Goal: Transaction & Acquisition: Purchase product/service

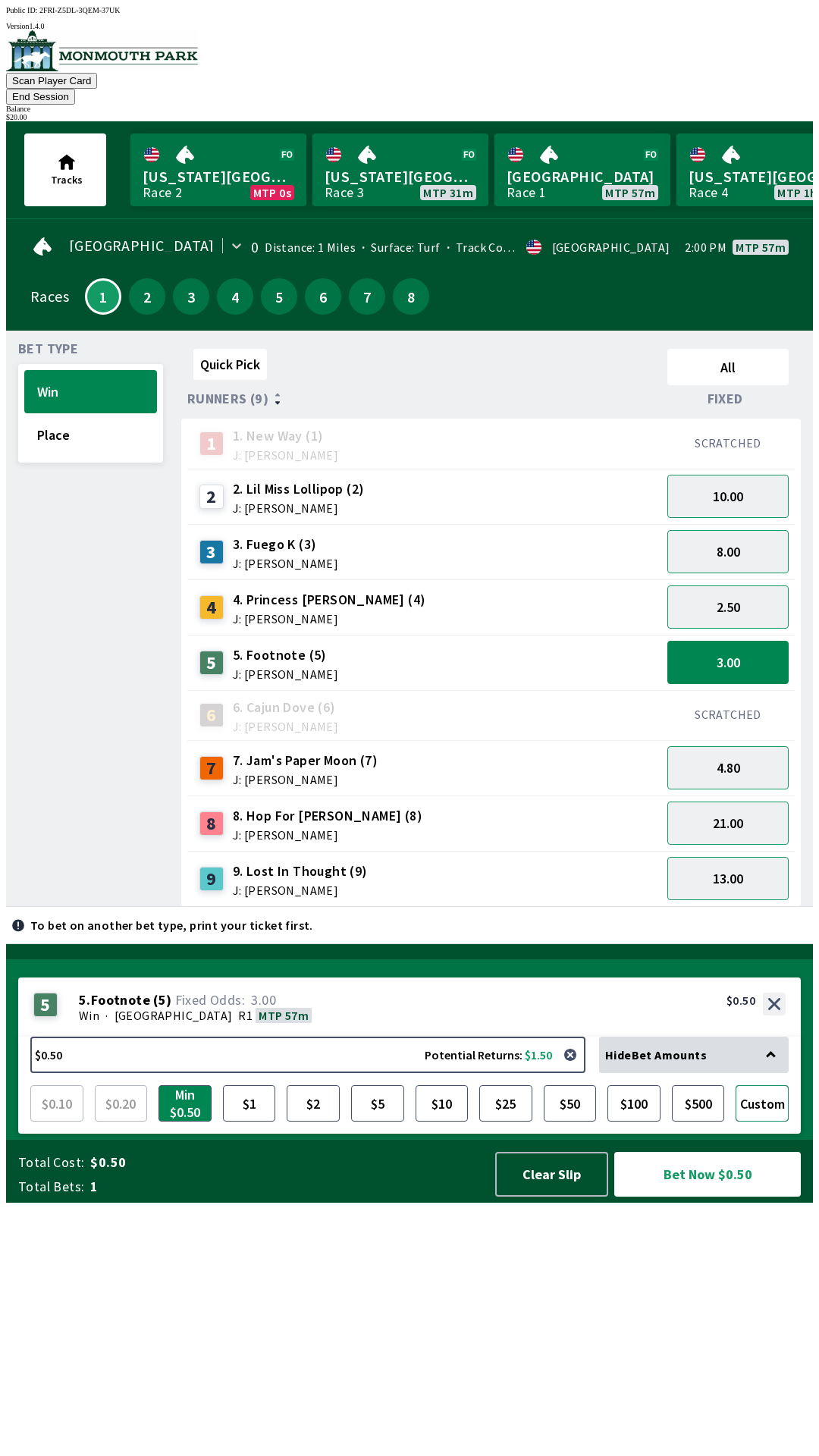
click at [768, 1122] on button "Custom" at bounding box center [762, 1103] width 53 height 36
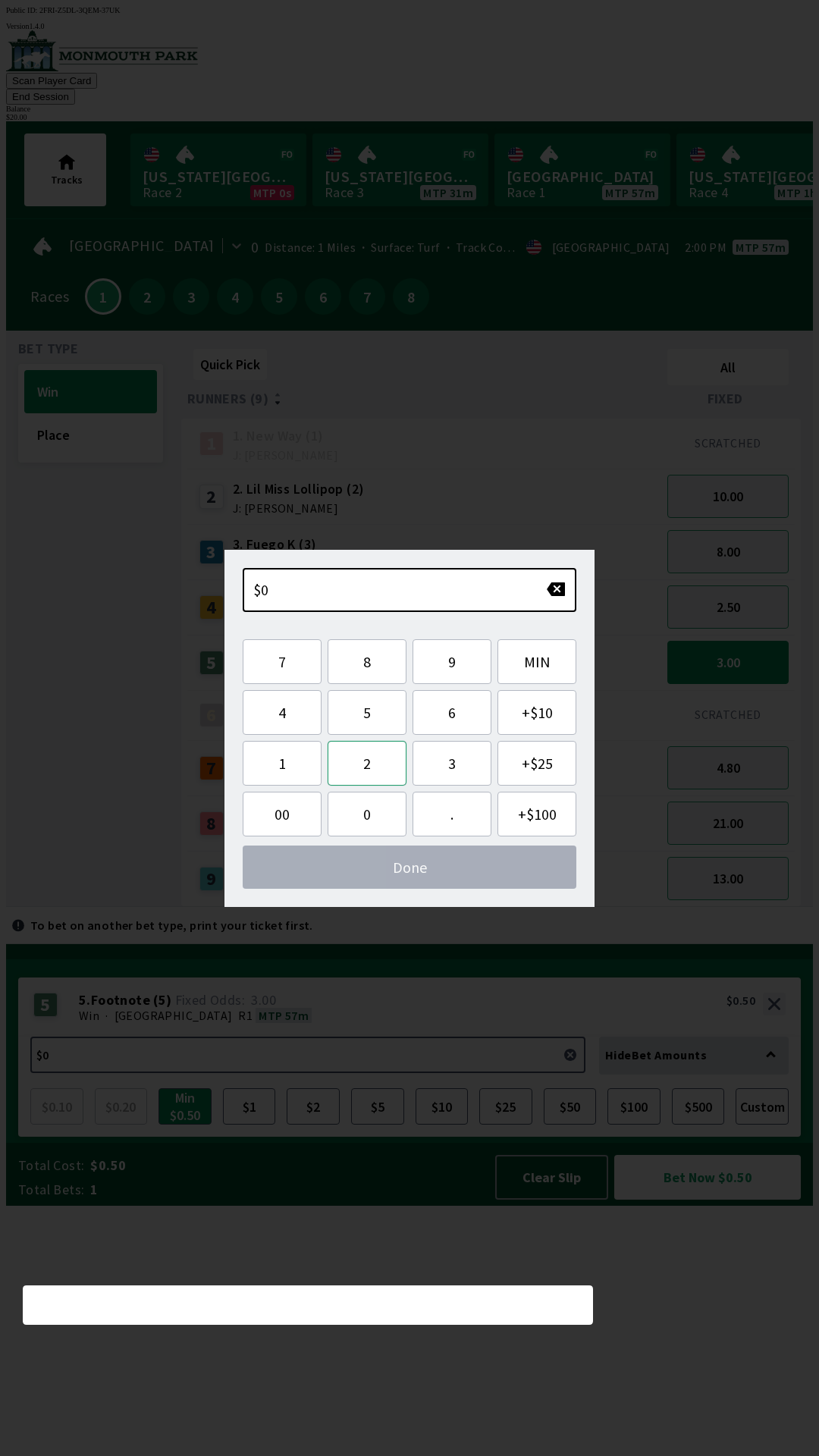
click at [383, 772] on button "2" at bounding box center [367, 763] width 79 height 45
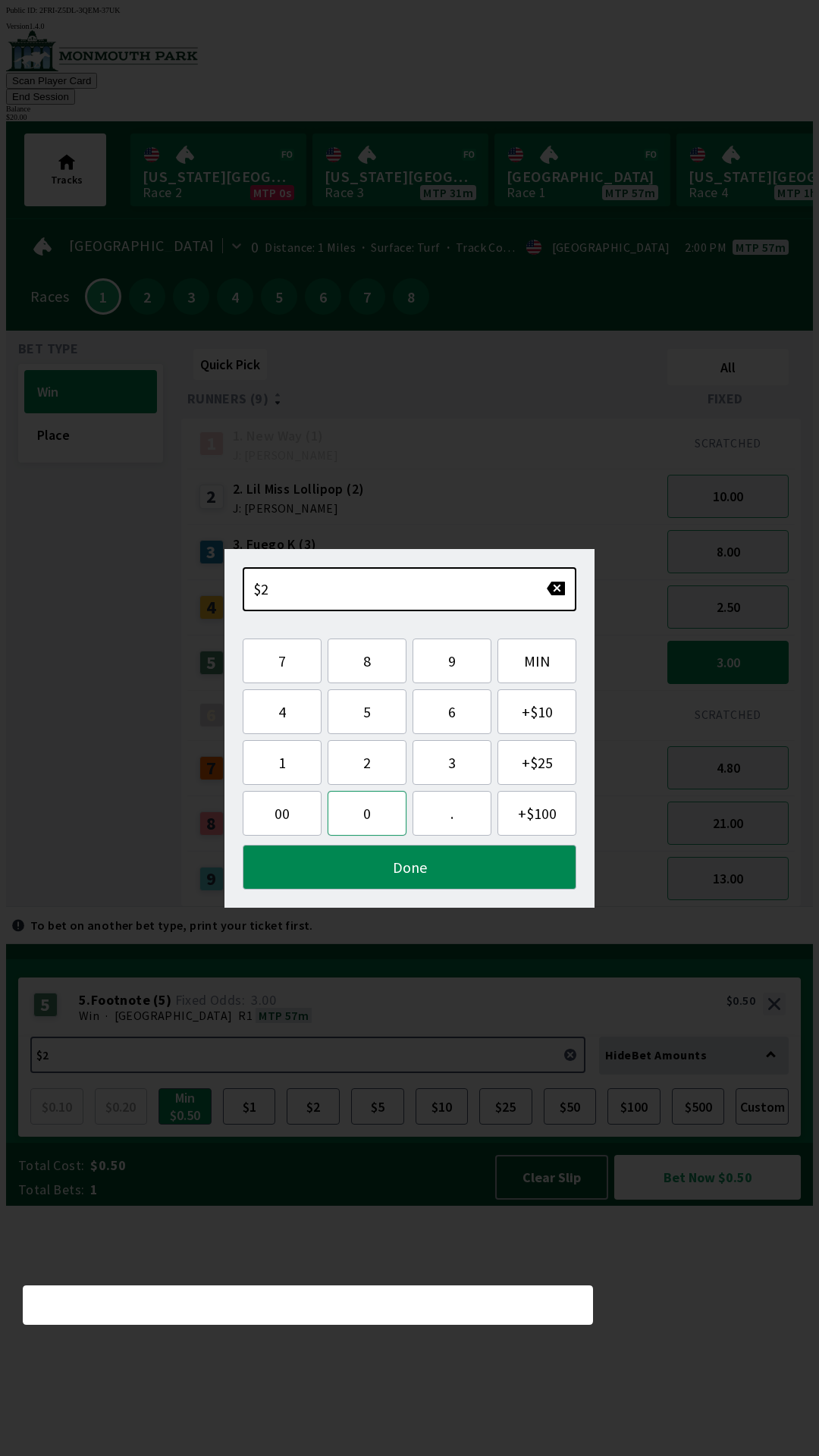
click at [381, 813] on button "0" at bounding box center [367, 813] width 79 height 45
click at [475, 873] on button "Done" at bounding box center [410, 867] width 334 height 45
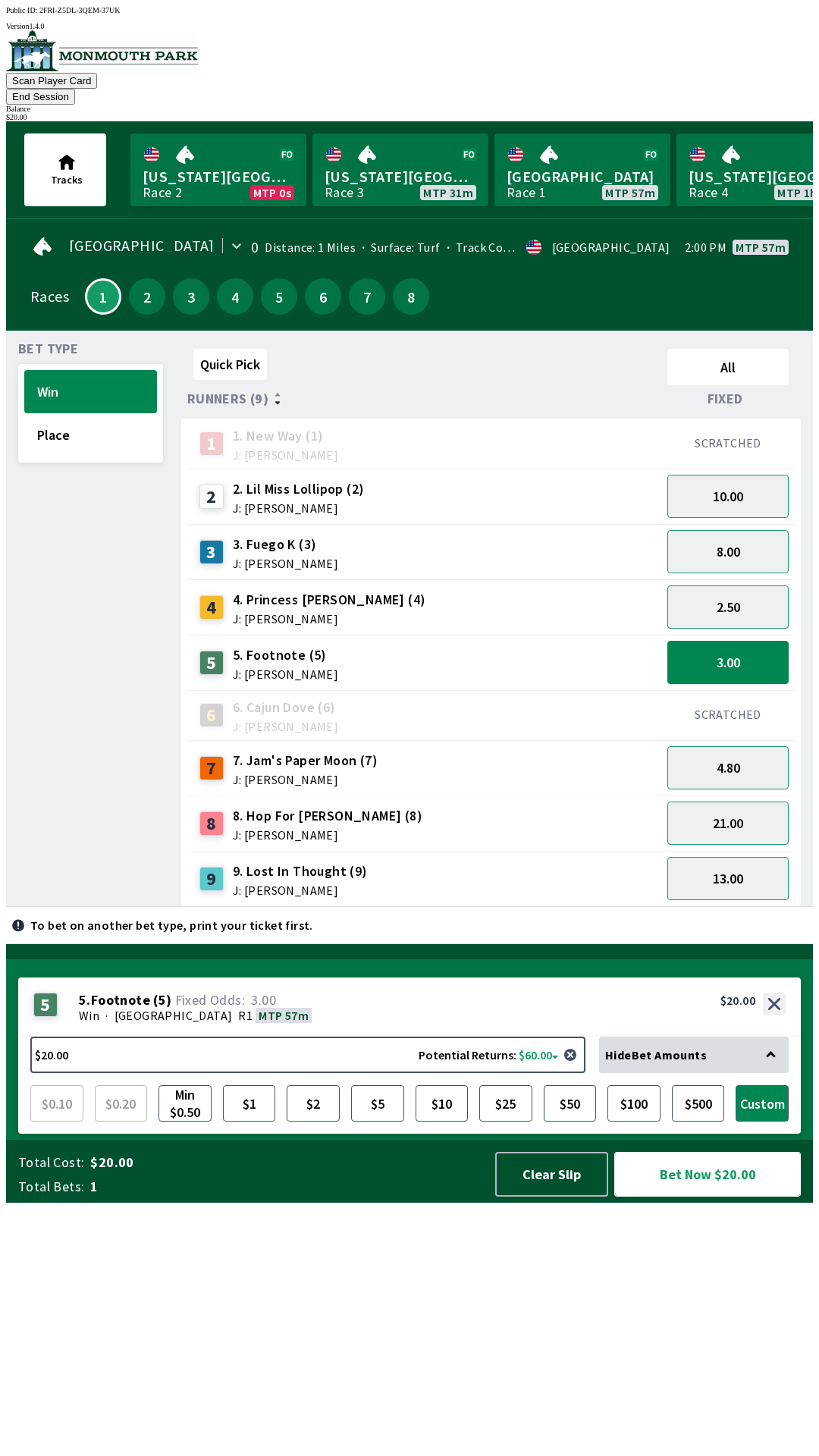
click at [753, 1198] on button "Bet Now $20.00" at bounding box center [708, 1174] width 189 height 45
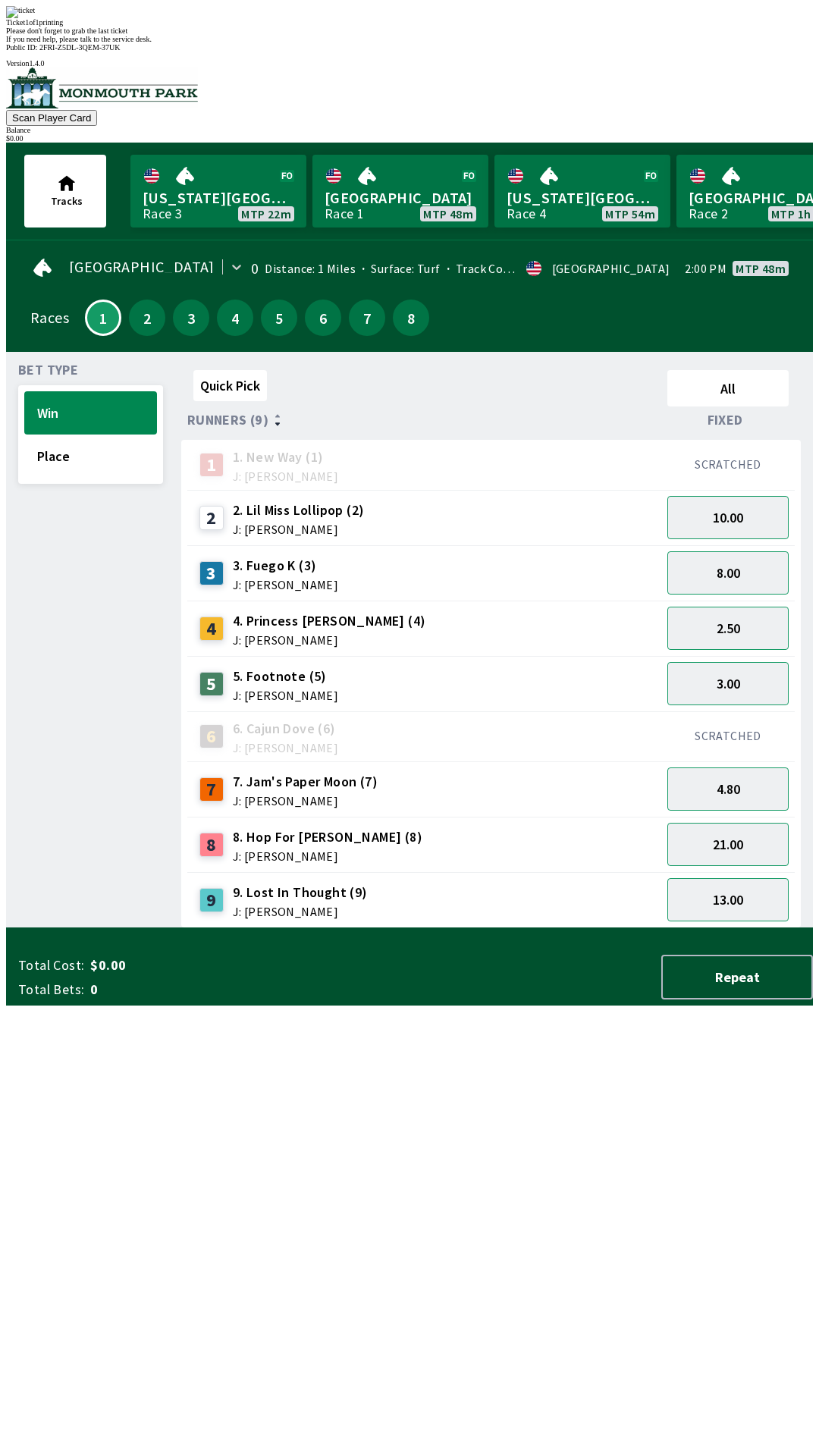
click at [537, 928] on div "Quick Pick All Runners (9) Fixed 1 1. New Way (1) J: [PERSON_NAME] SCRATCHED 2 …" at bounding box center [496, 646] width 632 height 564
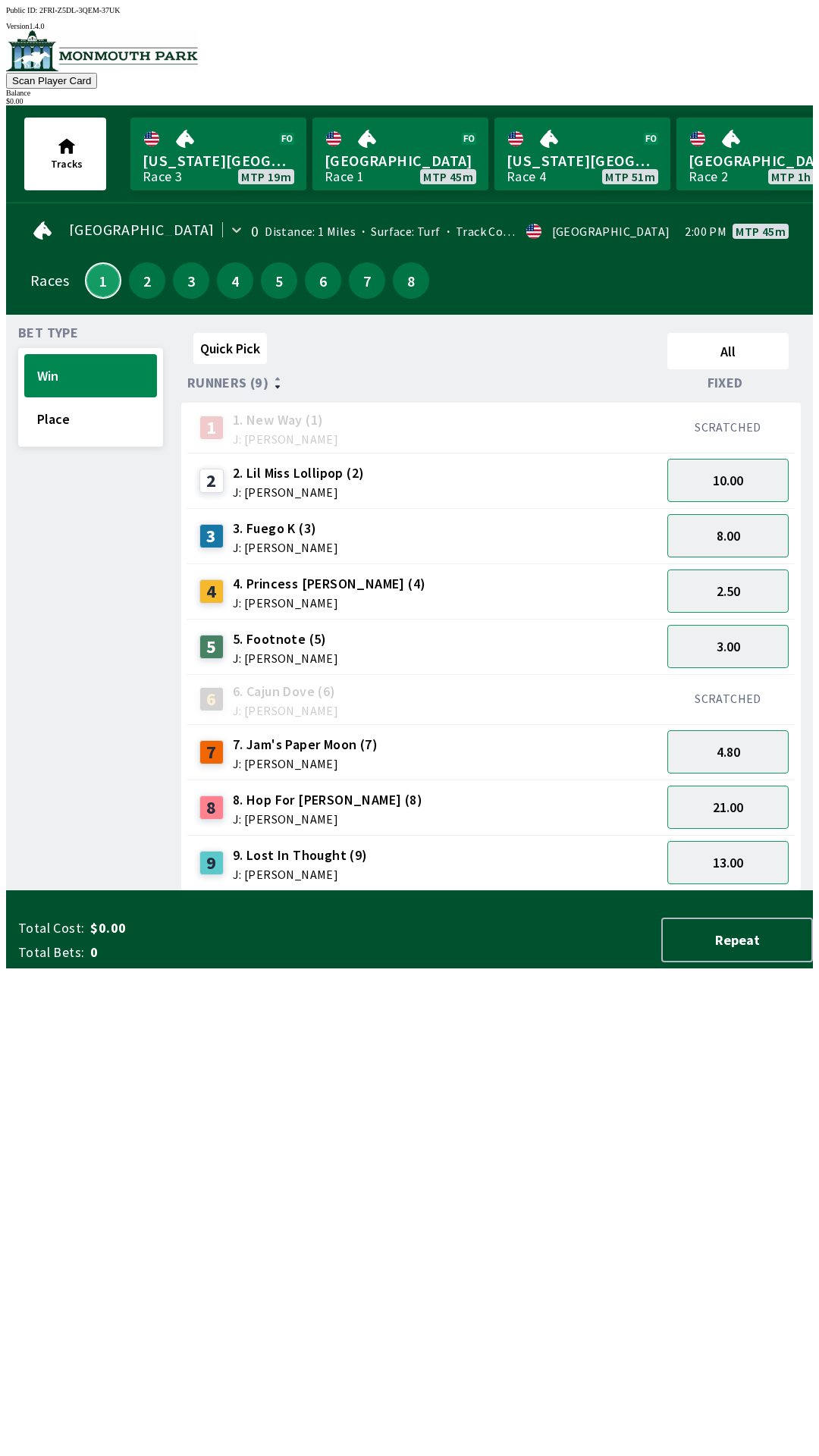
click at [105, 264] on button "1" at bounding box center [103, 281] width 36 height 36
click at [404, 263] on button "8" at bounding box center [411, 281] width 36 height 36
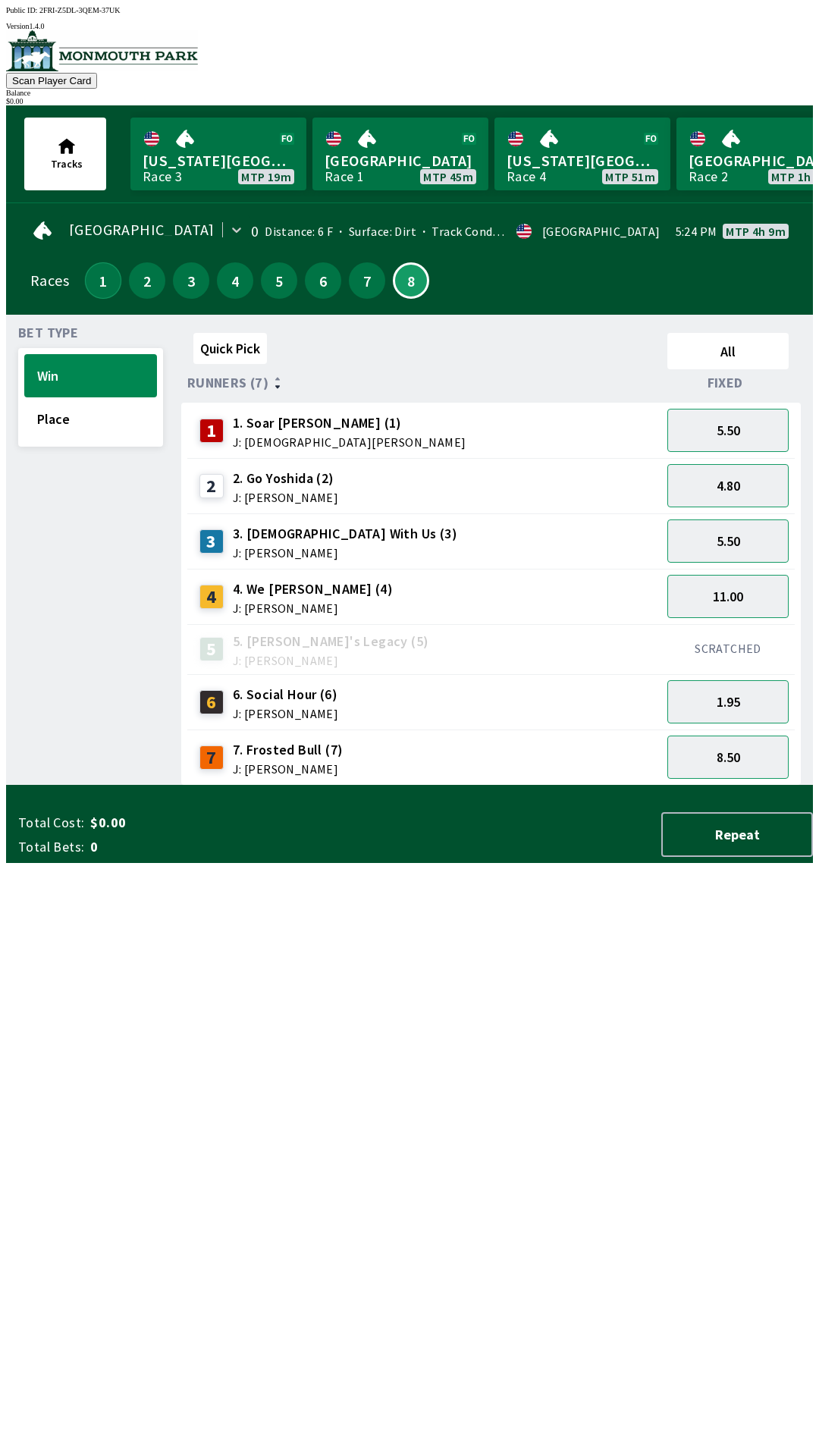
click at [97, 272] on button "1" at bounding box center [103, 281] width 36 height 36
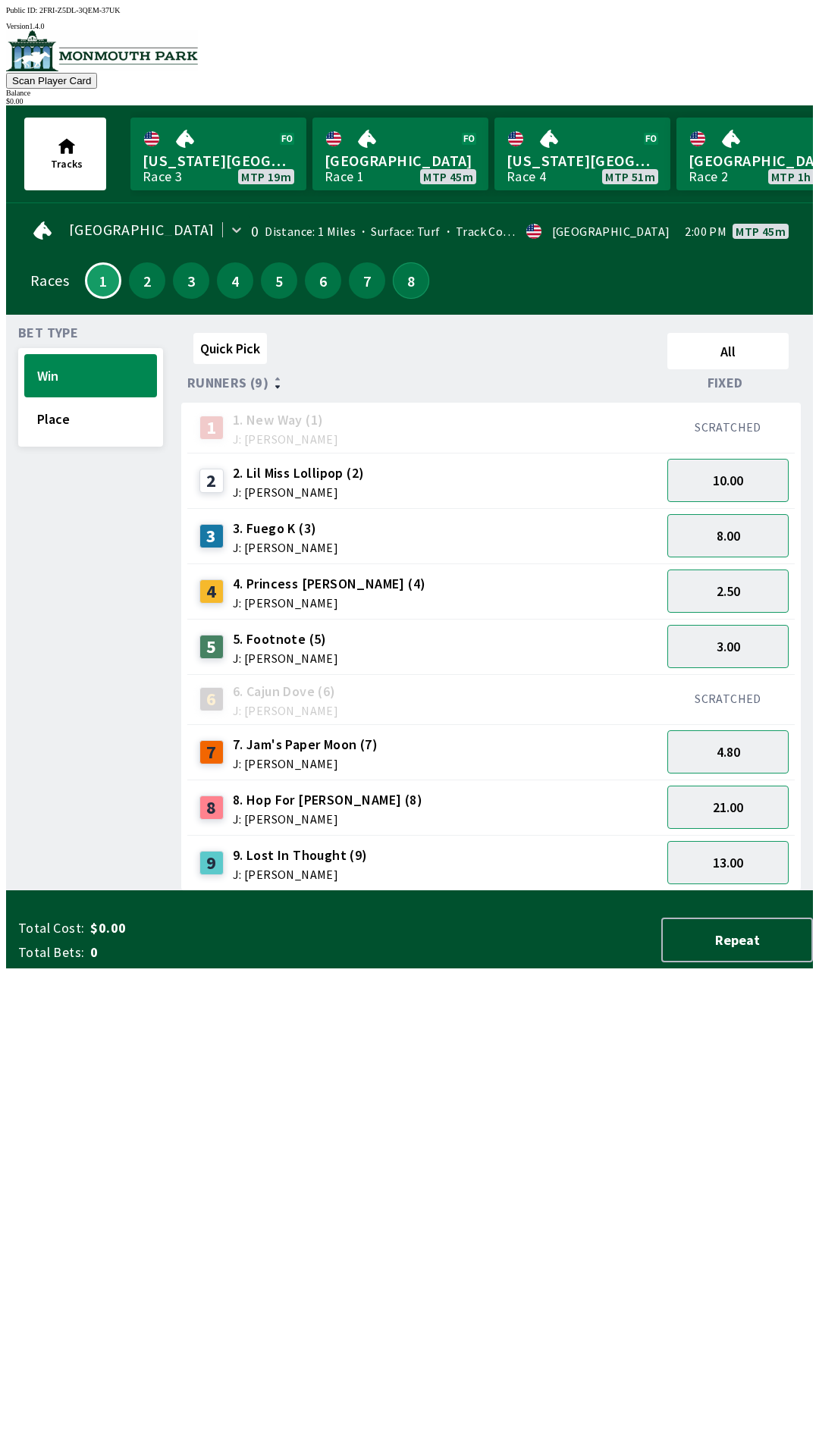
click at [418, 279] on button "8" at bounding box center [411, 281] width 36 height 36
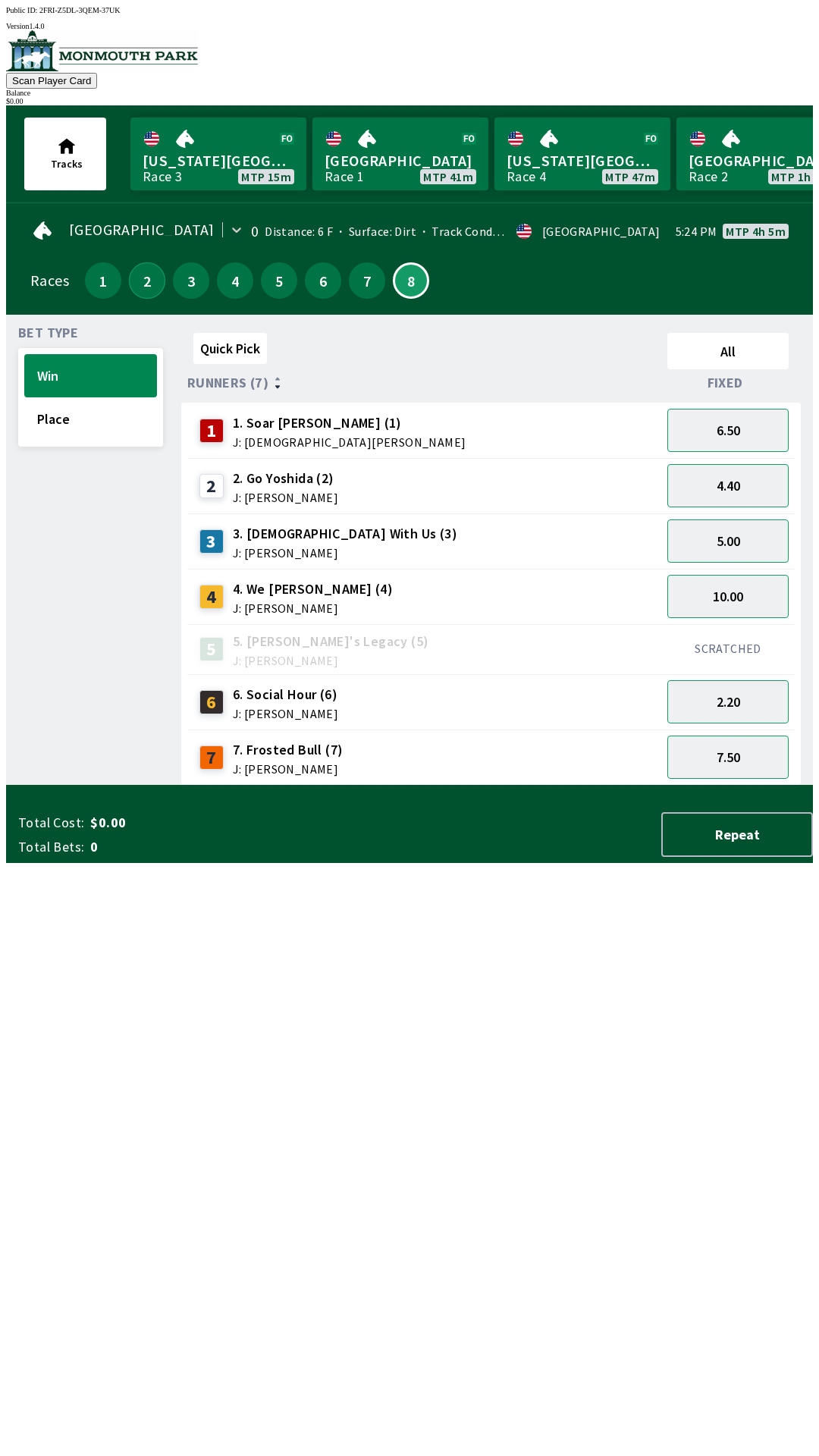
click at [147, 263] on button "2" at bounding box center [147, 281] width 36 height 36
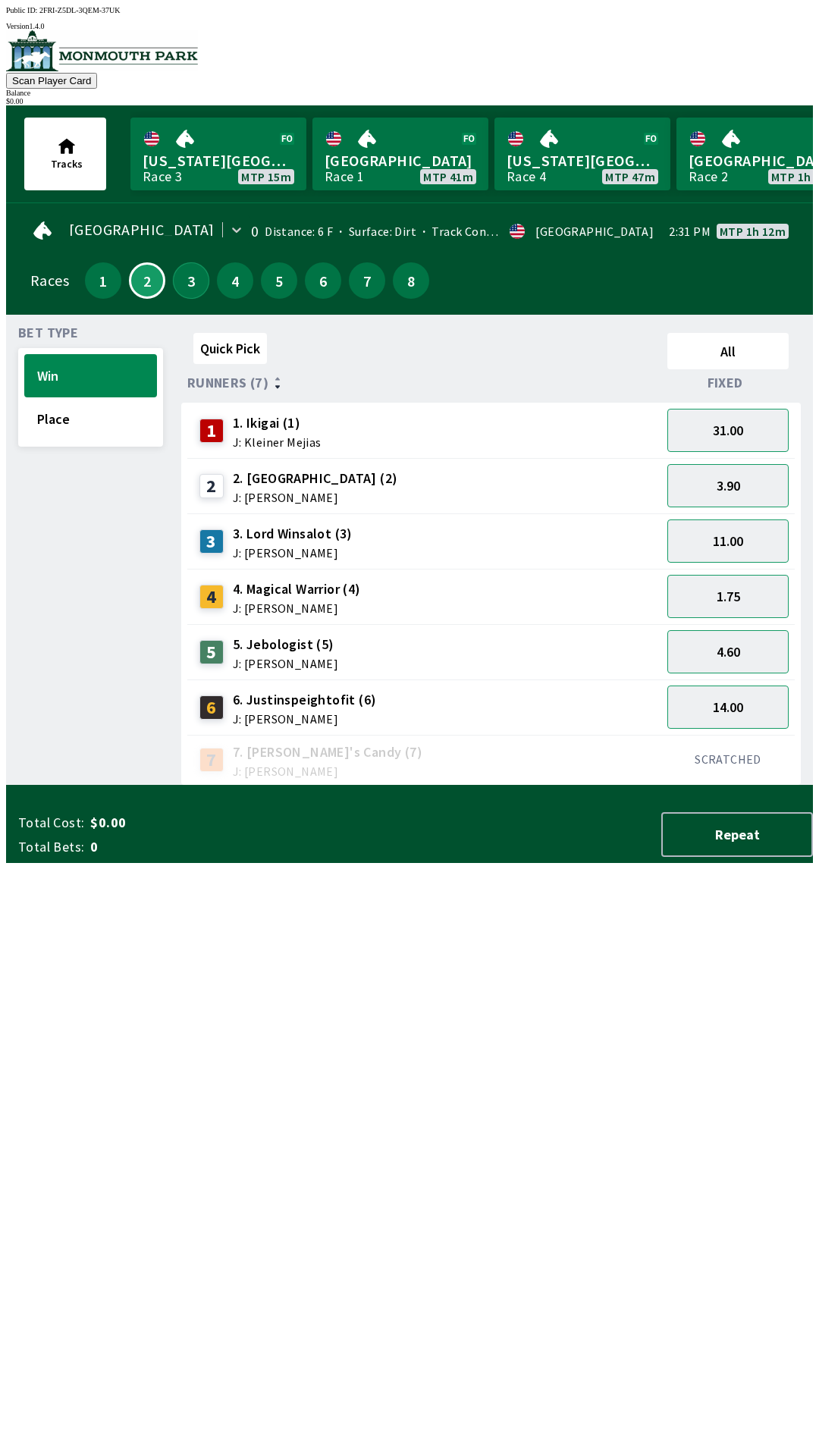
click at [178, 263] on button "3" at bounding box center [191, 281] width 36 height 36
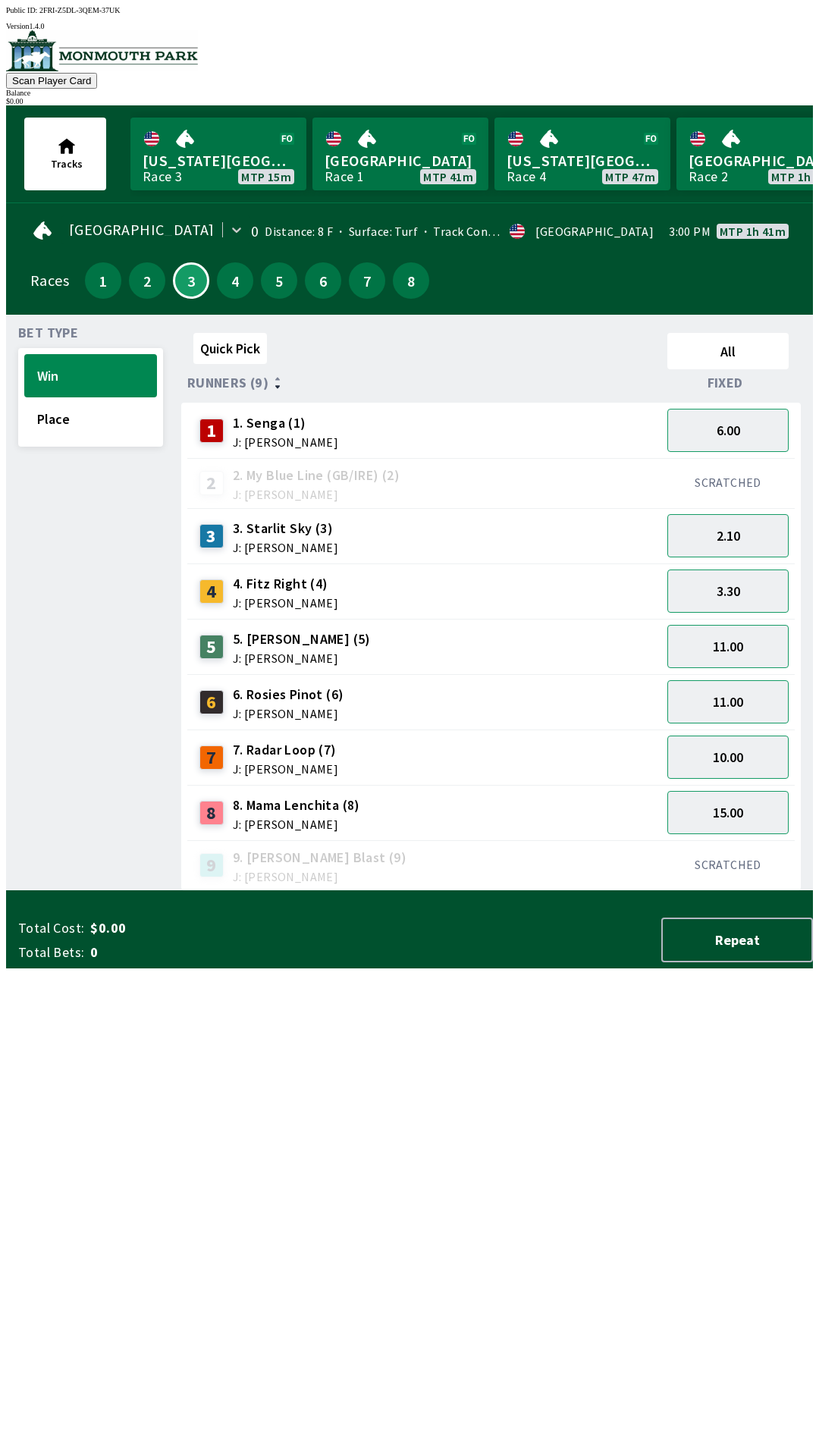
click at [240, 285] on div "4" at bounding box center [235, 281] width 36 height 36
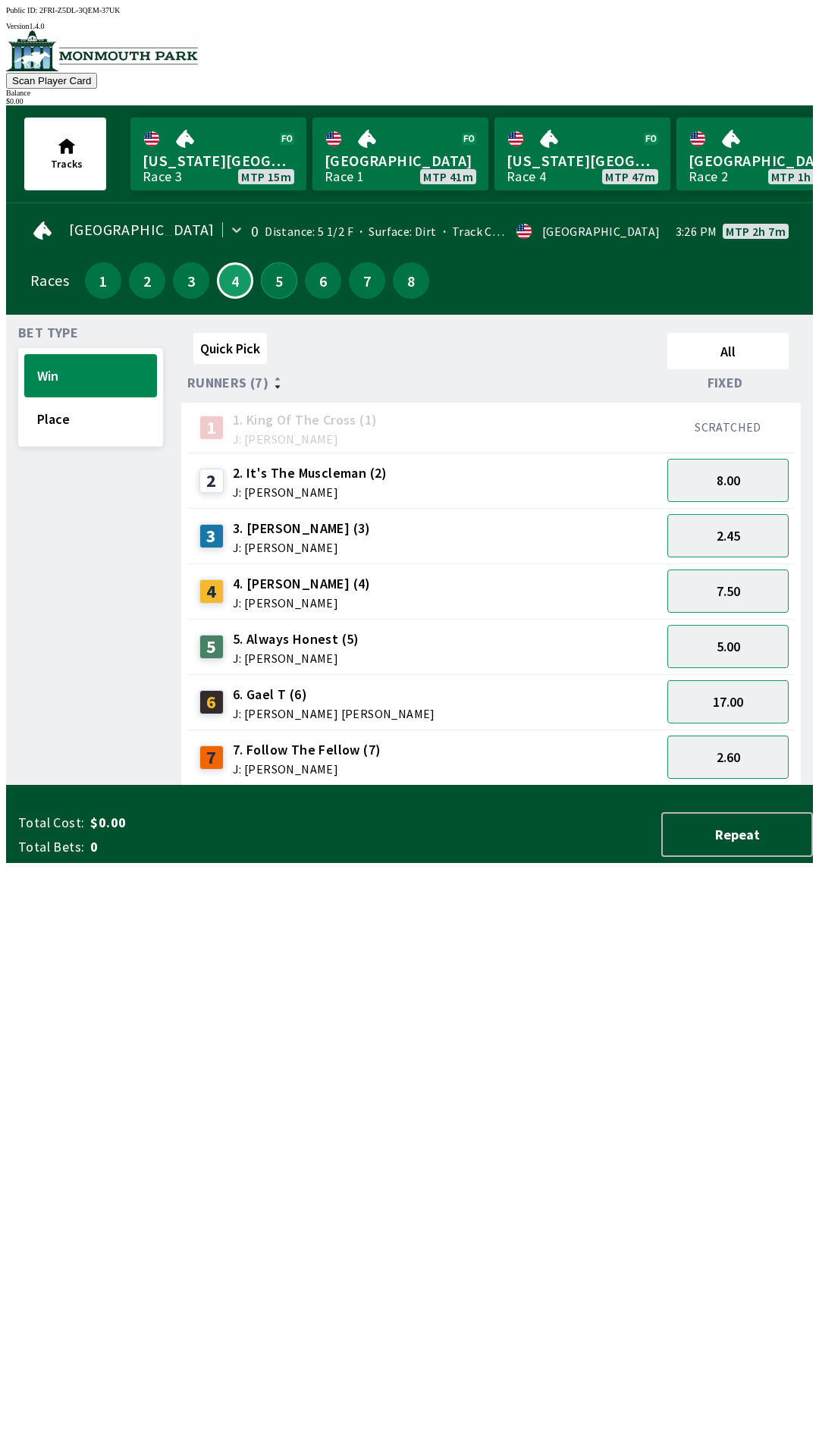
click at [272, 276] on button "5" at bounding box center [279, 281] width 36 height 36
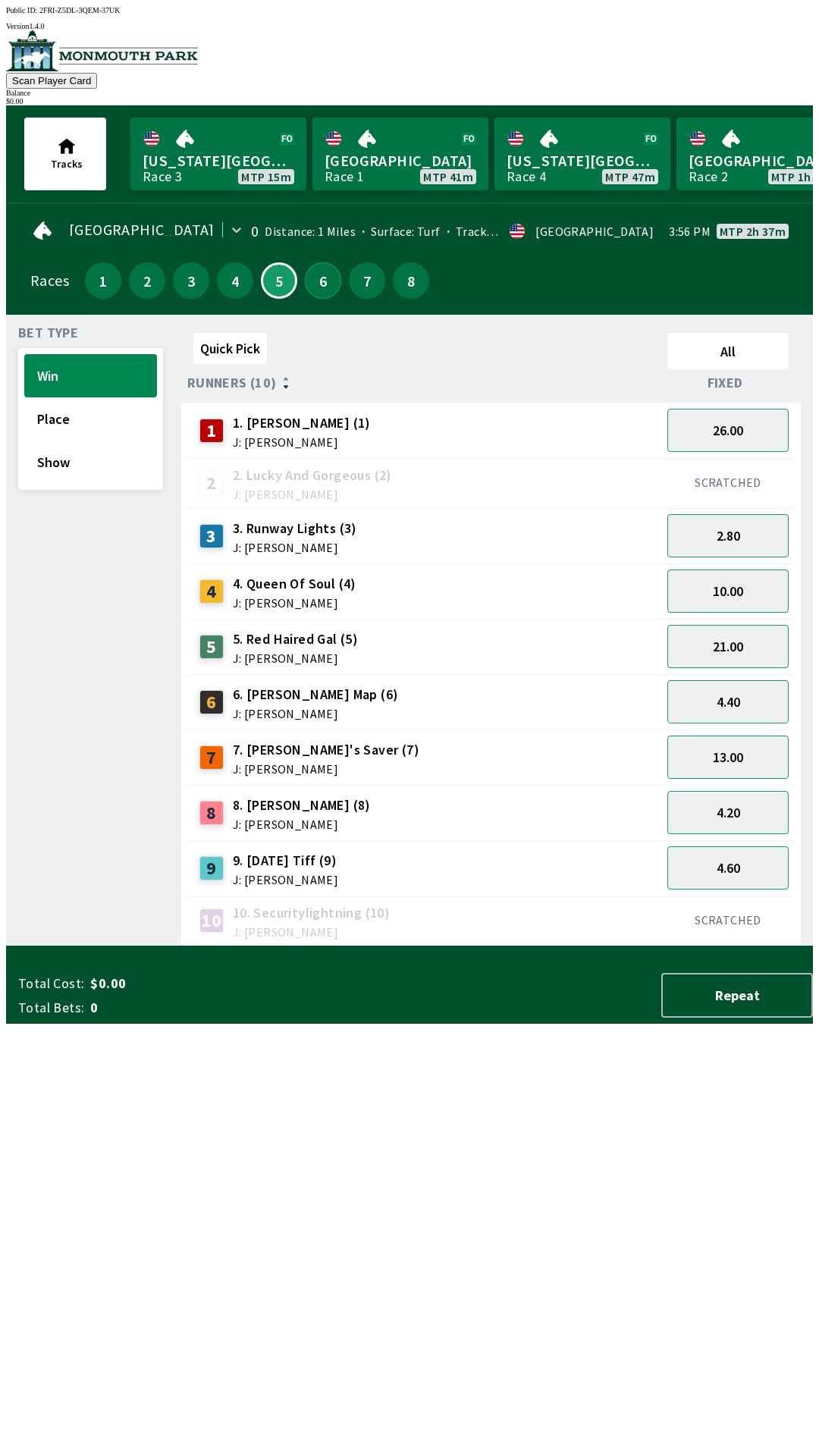
click at [310, 264] on button "6" at bounding box center [323, 281] width 36 height 36
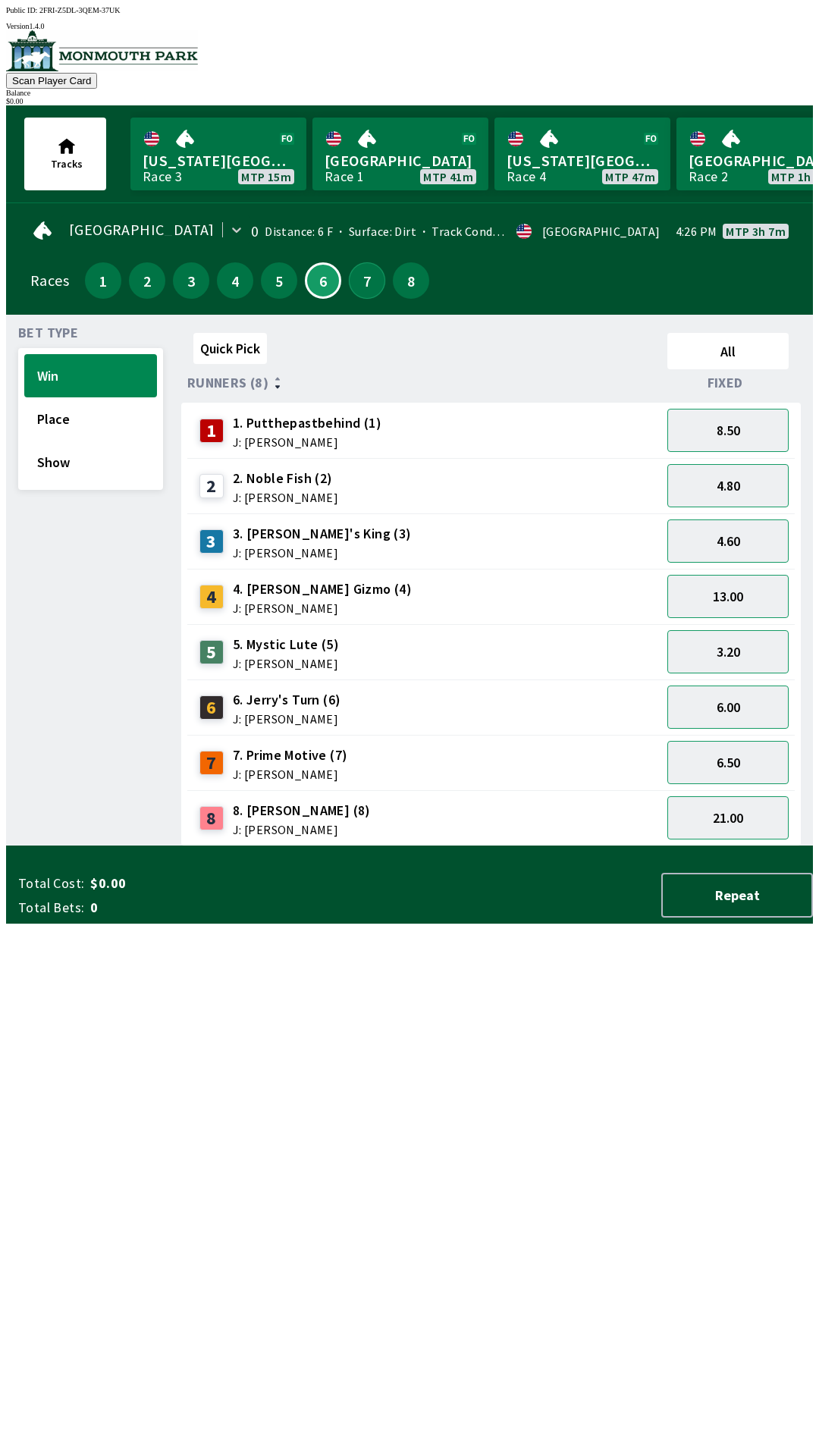
click at [356, 268] on button "7" at bounding box center [367, 281] width 36 height 36
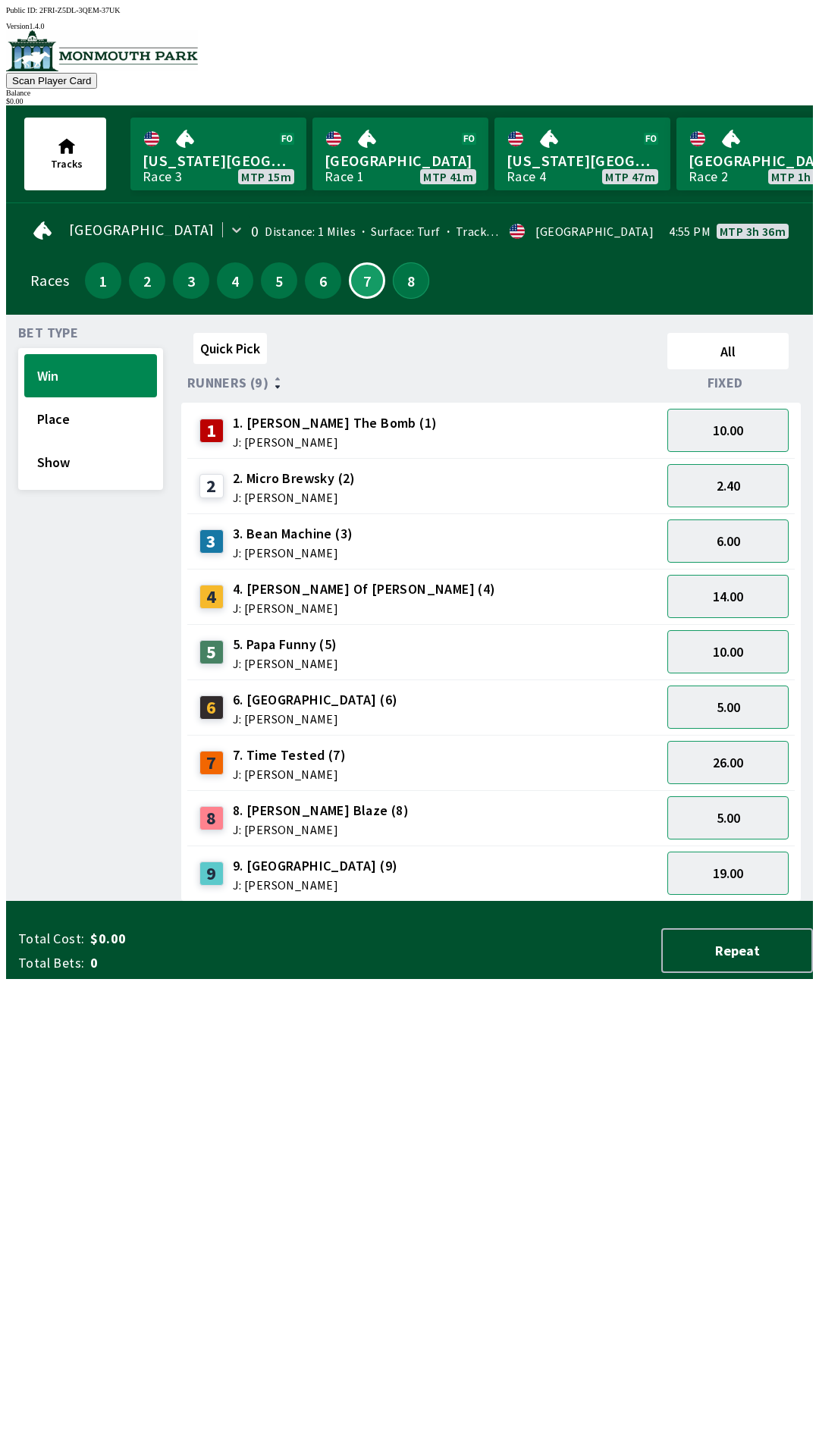
click at [410, 287] on button "8" at bounding box center [411, 281] width 36 height 36
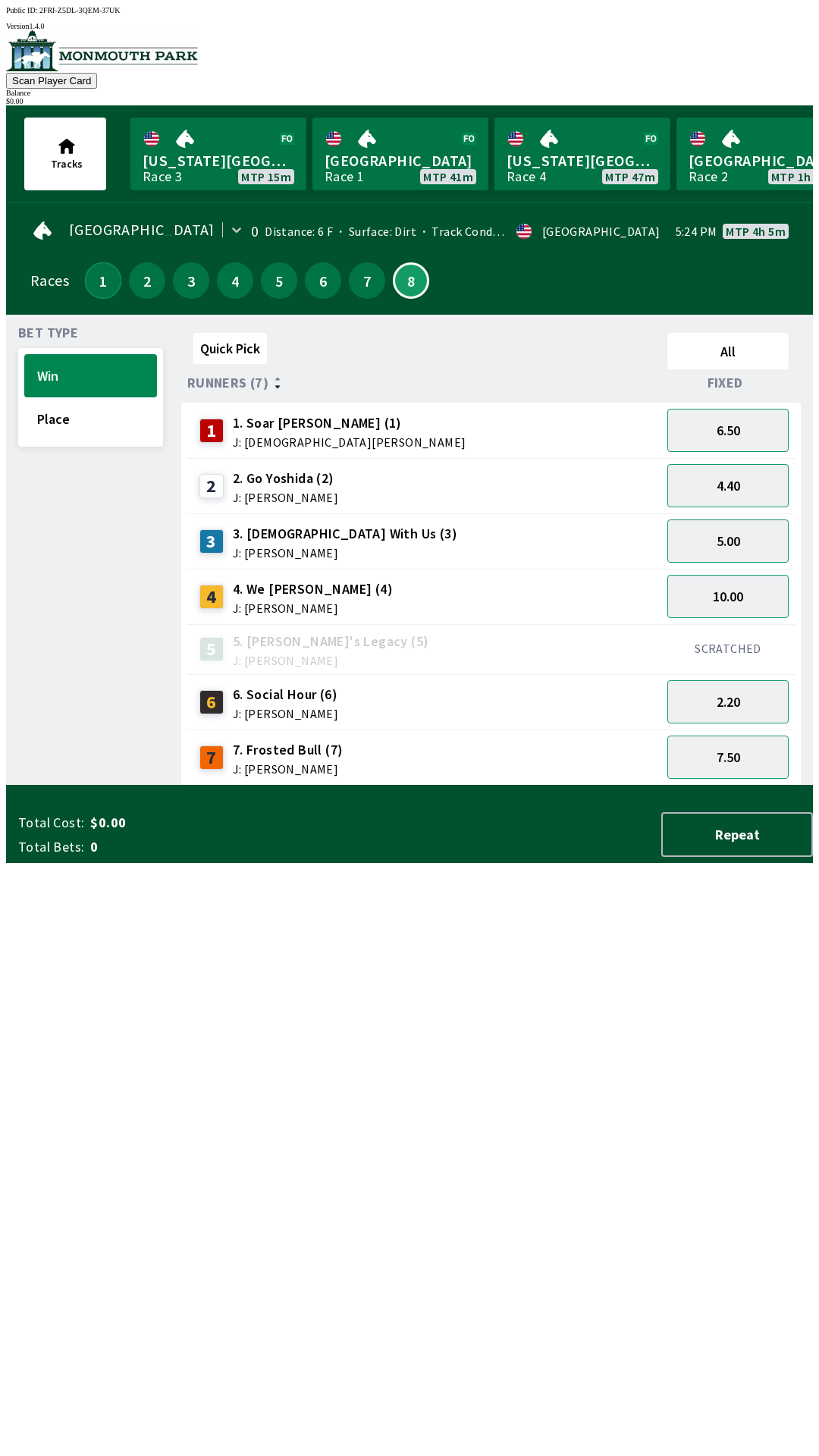
click at [103, 263] on button "1" at bounding box center [103, 281] width 36 height 36
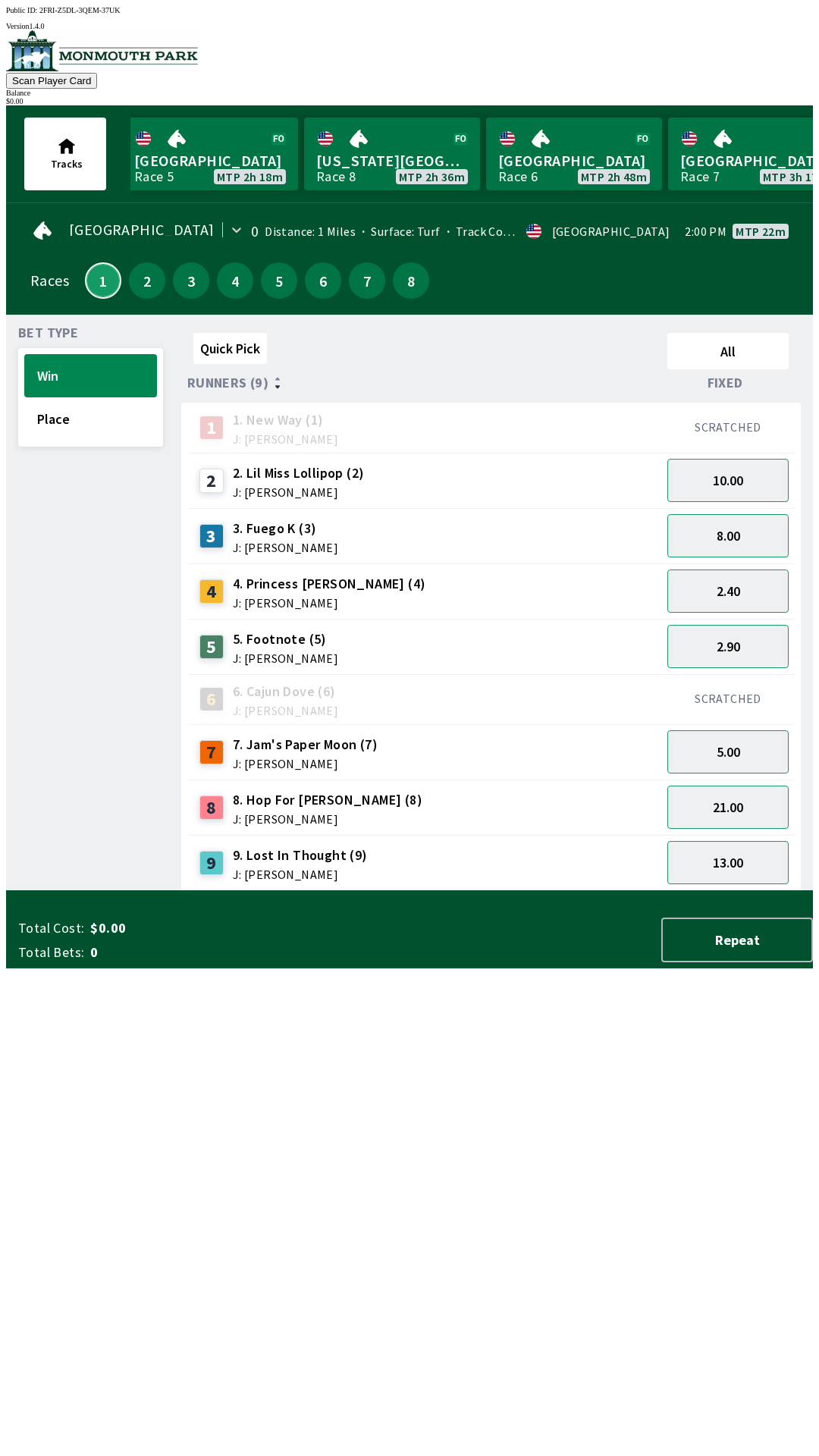
scroll to position [0, 1483]
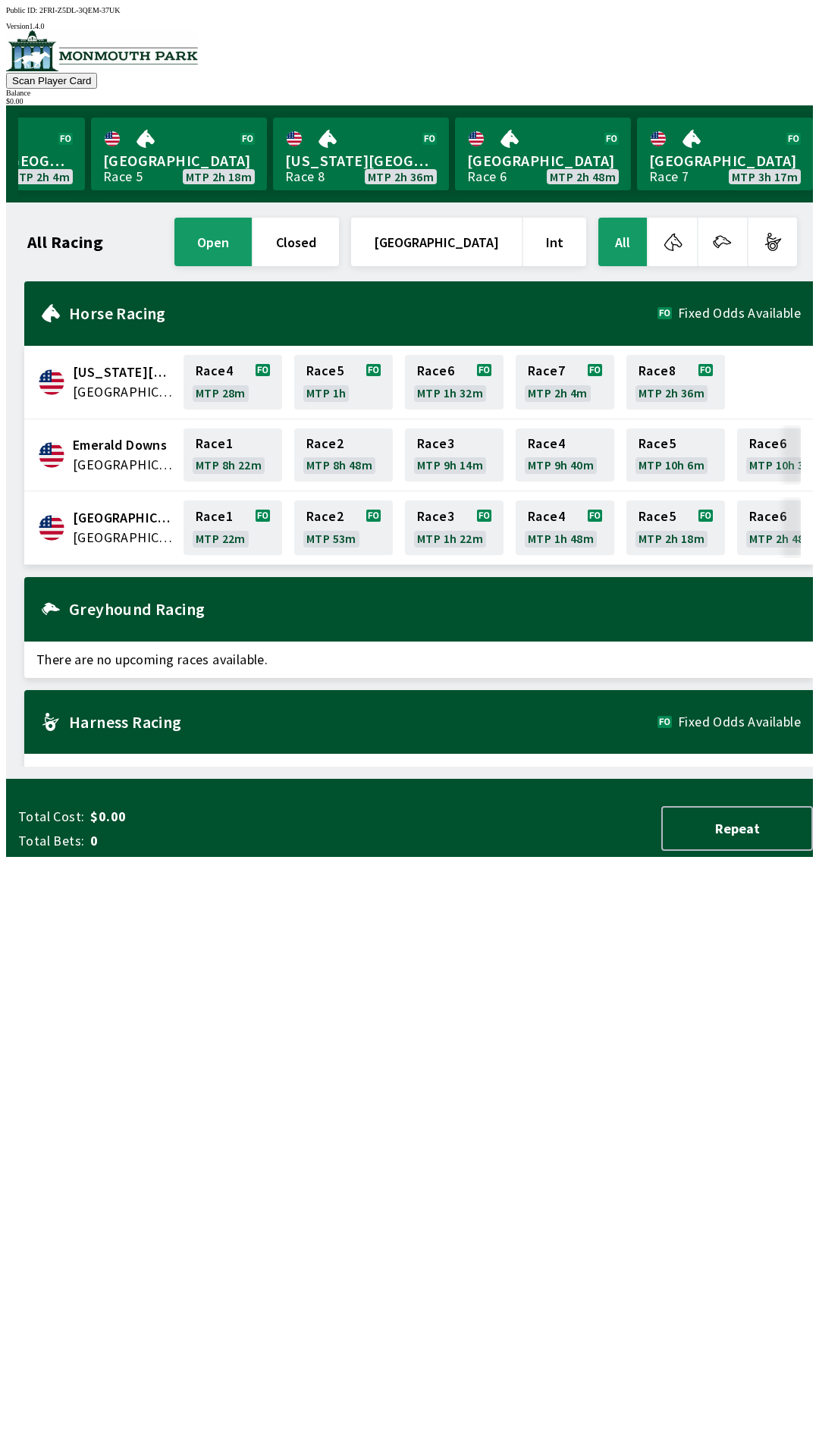
scroll to position [0, 1371]
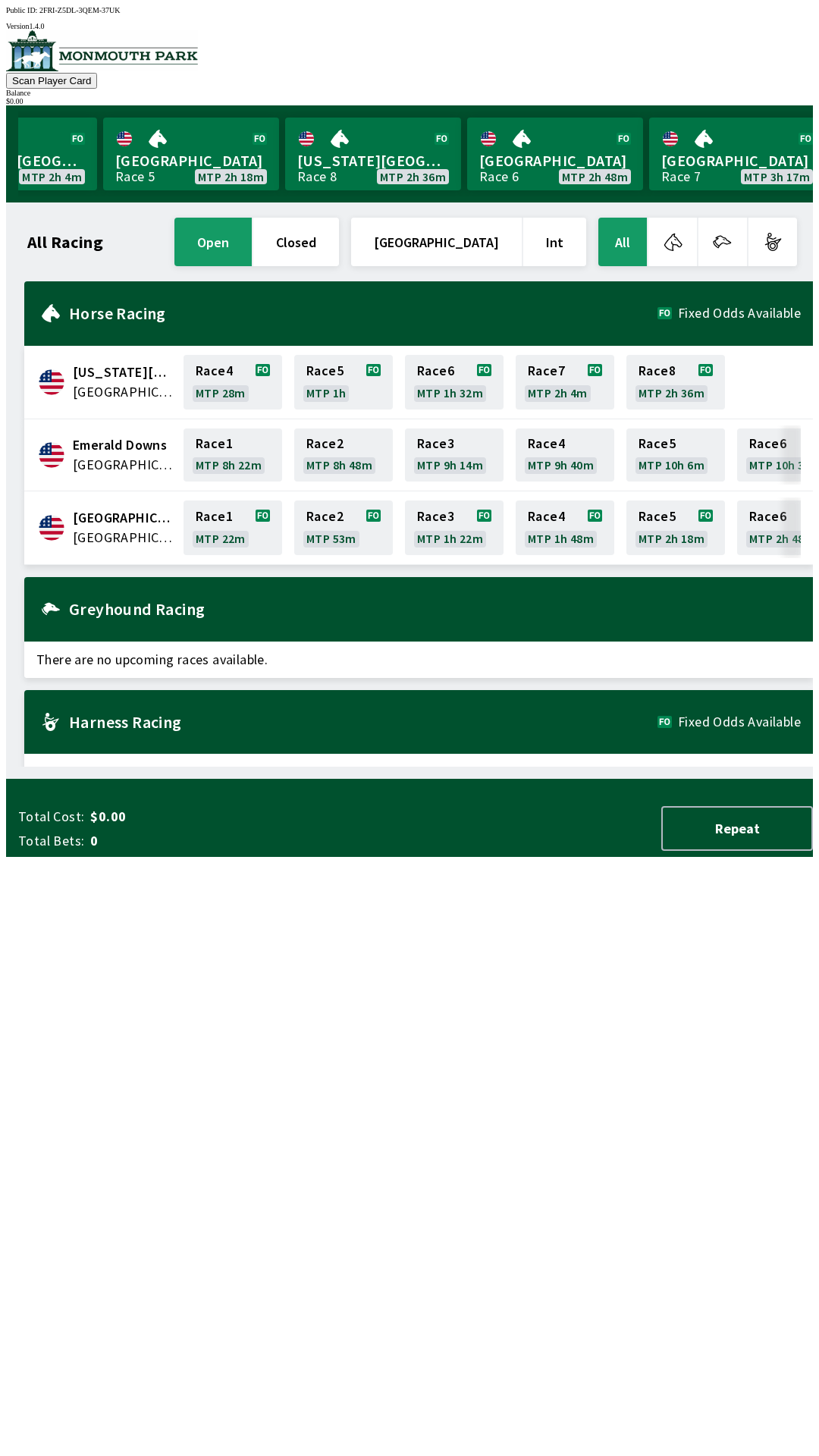
click at [457, 227] on button "[GEOGRAPHIC_DATA]" at bounding box center [436, 242] width 171 height 49
click at [463, 230] on button "[GEOGRAPHIC_DATA]" at bounding box center [436, 242] width 171 height 49
click at [473, 237] on button "[GEOGRAPHIC_DATA]" at bounding box center [436, 242] width 171 height 49
click at [473, 230] on button "[GEOGRAPHIC_DATA]" at bounding box center [436, 242] width 171 height 49
click at [556, 237] on button "Int" at bounding box center [555, 242] width 63 height 49
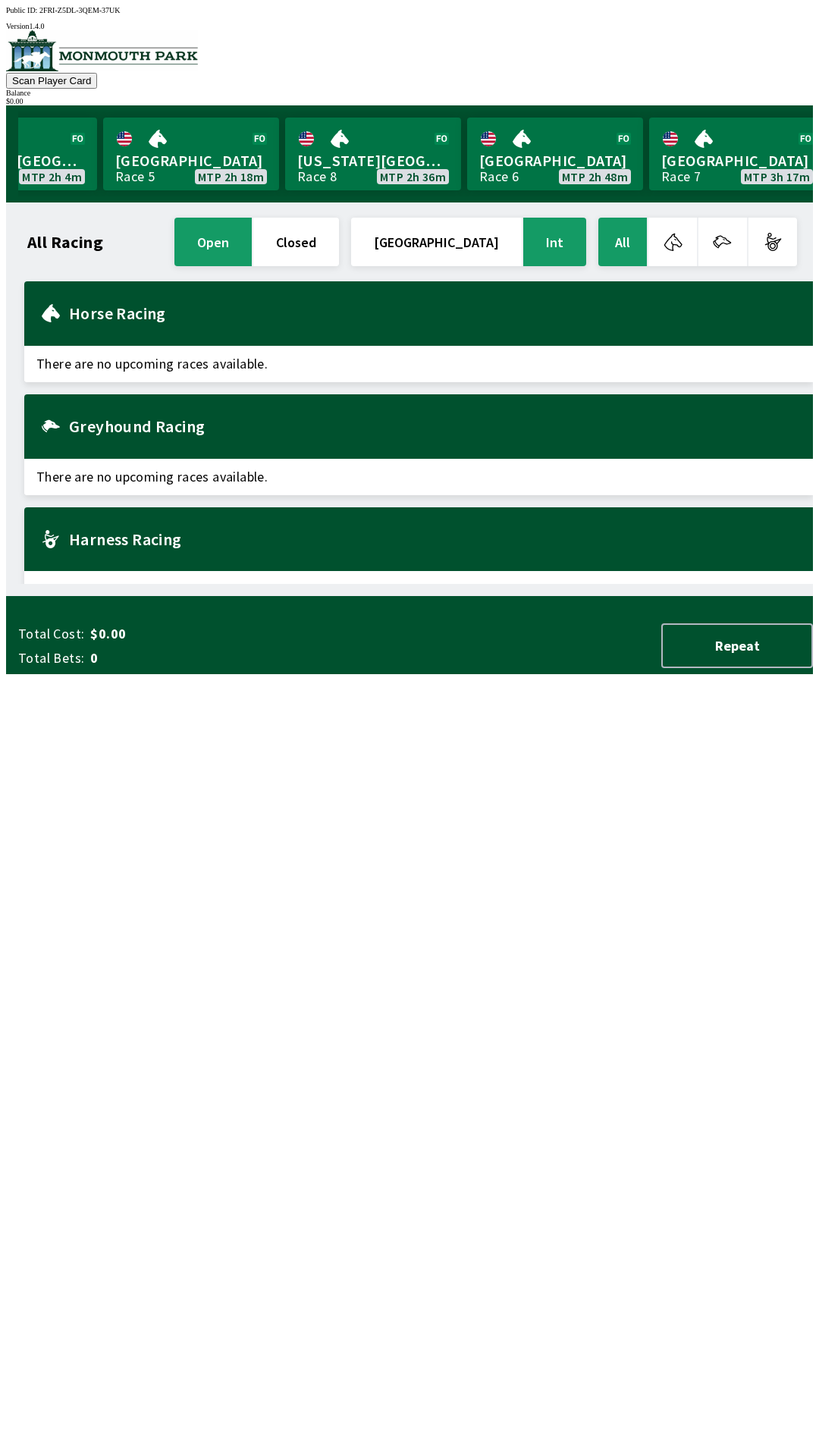
click at [476, 231] on button "[GEOGRAPHIC_DATA]" at bounding box center [436, 242] width 171 height 49
